Goal: Information Seeking & Learning: Learn about a topic

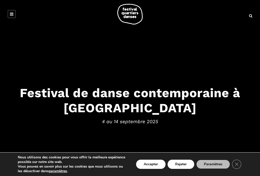
click at [158, 167] on button "Accepter" at bounding box center [151, 163] width 30 height 9
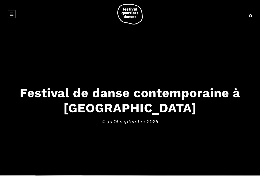
click at [84, 116] on div "Festival de danse contemporaine à [GEOGRAPHIC_DATA] [DATE] au [DATE]" at bounding box center [130, 106] width 260 height 43
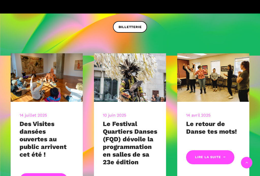
scroll to position [162, 0]
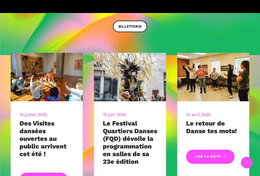
click at [204, 159] on div "14 avril 2025 Le retour de Danse tes mots! Lire la suite" at bounding box center [214, 138] width 72 height 74
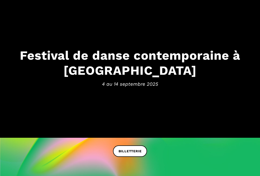
scroll to position [0, 0]
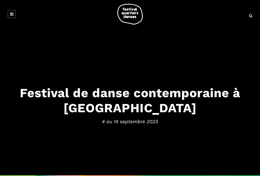
click at [115, 113] on h3 "Festival de danse contemporaine à [GEOGRAPHIC_DATA]" at bounding box center [130, 100] width 250 height 30
click at [15, 17] on link at bounding box center [12, 14] width 8 height 8
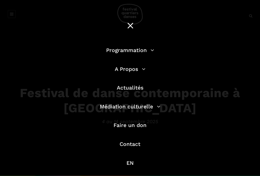
click at [154, 52] on link "Programmation" at bounding box center [130, 50] width 48 height 6
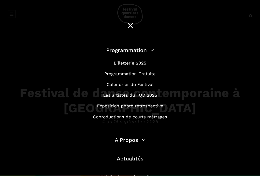
click at [149, 76] on link "Programmation Gratuite" at bounding box center [130, 73] width 51 height 5
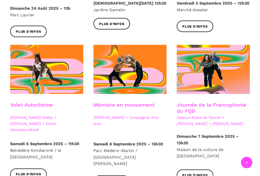
scroll to position [244, 0]
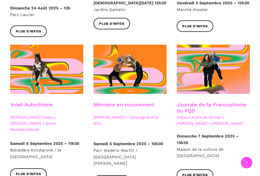
click at [26, 170] on link "Plus d'infos" at bounding box center [28, 173] width 37 height 11
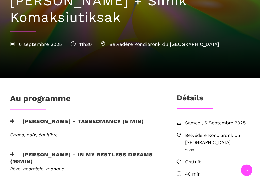
scroll to position [95, 0]
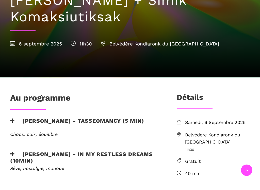
click at [57, 124] on h3 "Marshall Diabo - Tasseomancy (5 min)" at bounding box center [77, 130] width 134 height 13
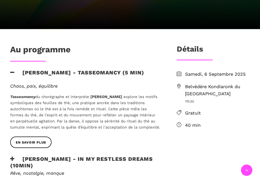
scroll to position [146, 0]
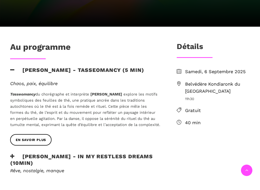
click at [40, 144] on span "En savoir plus" at bounding box center [31, 146] width 30 height 5
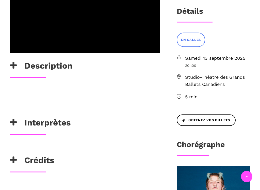
scroll to position [136, 0]
